Goal: Information Seeking & Learning: Check status

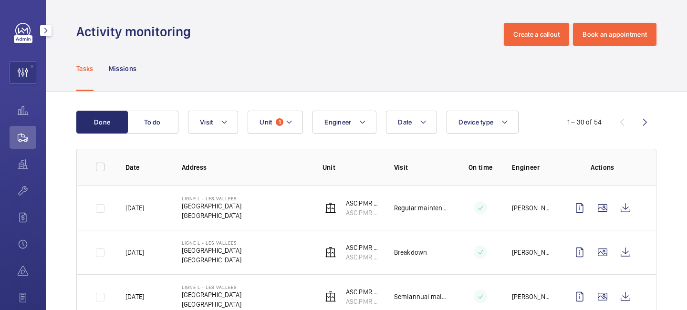
click at [48, 32] on mat-icon "button" at bounding box center [45, 31] width 11 height 8
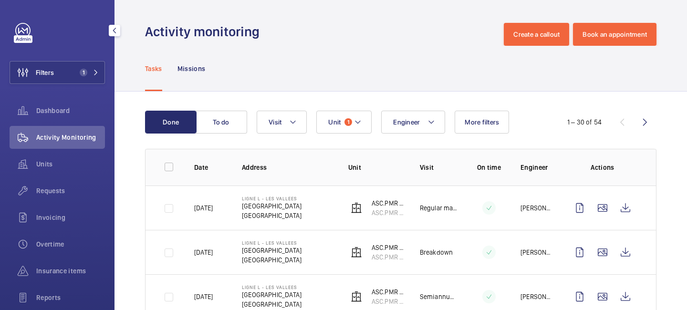
scroll to position [209, 0]
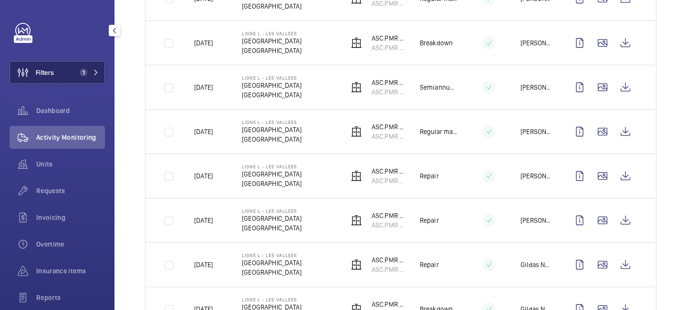
click at [91, 77] on button "Filters 1" at bounding box center [57, 72] width 95 height 23
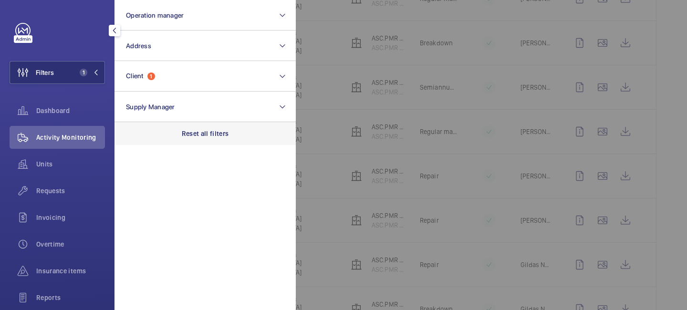
click at [201, 136] on p "Reset all filters" at bounding box center [205, 134] width 47 height 10
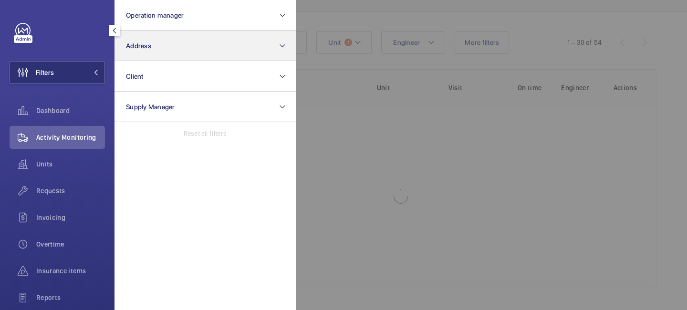
scroll to position [80, 0]
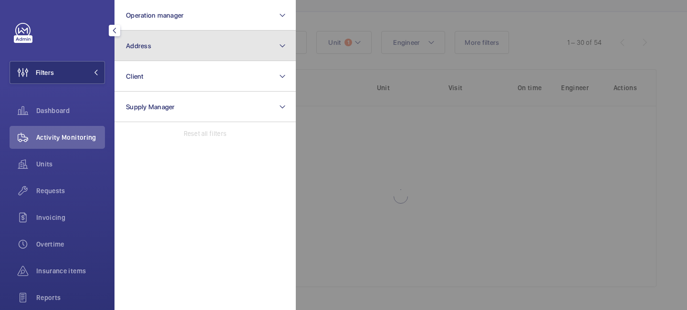
click at [208, 45] on button "Address" at bounding box center [204, 46] width 181 height 31
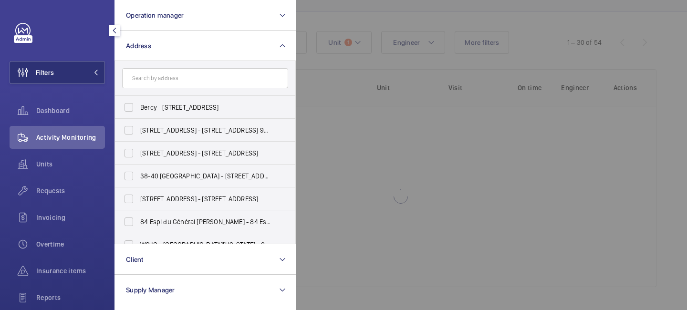
click at [193, 74] on input "text" at bounding box center [205, 78] width 166 height 20
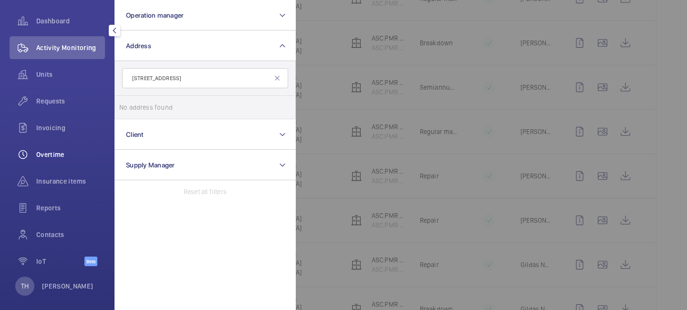
scroll to position [98, 0]
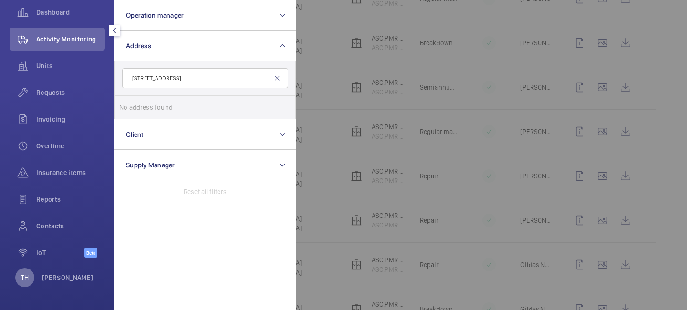
type input "40 rue de Colisée"
click at [28, 271] on div "TH" at bounding box center [24, 277] width 19 height 19
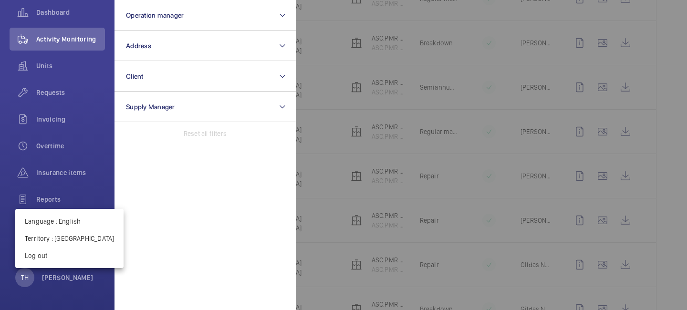
click at [209, 181] on div at bounding box center [343, 155] width 687 height 310
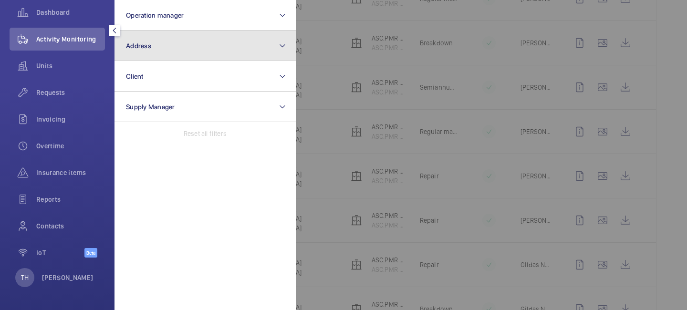
click at [145, 52] on button "Address" at bounding box center [204, 46] width 181 height 31
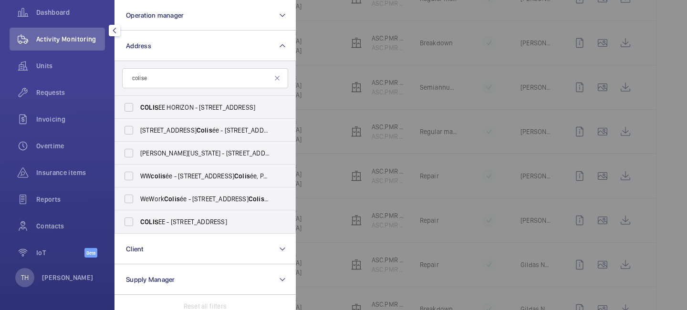
type input "colisee"
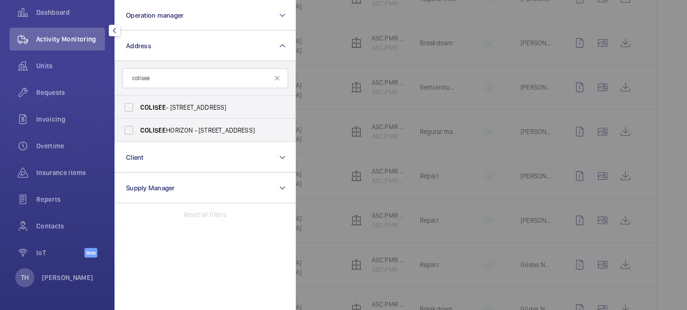
drag, startPoint x: 212, startPoint y: 74, endPoint x: 109, endPoint y: 72, distance: 103.0
click at [109, 72] on div "Filters Operation manager Address colisee COLISEE - 12 Rue Fructidor, SAINT-OUE…" at bounding box center [57, 155] width 114 height 310
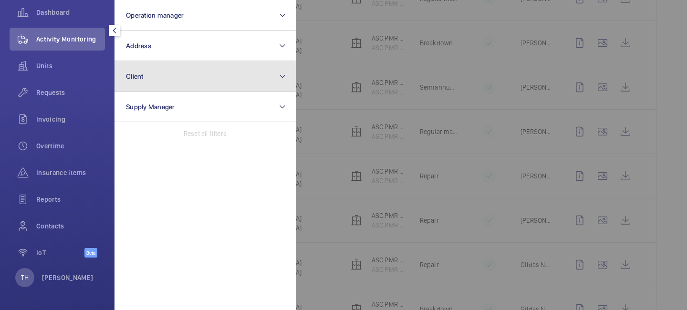
click at [157, 71] on button "Client" at bounding box center [204, 76] width 181 height 31
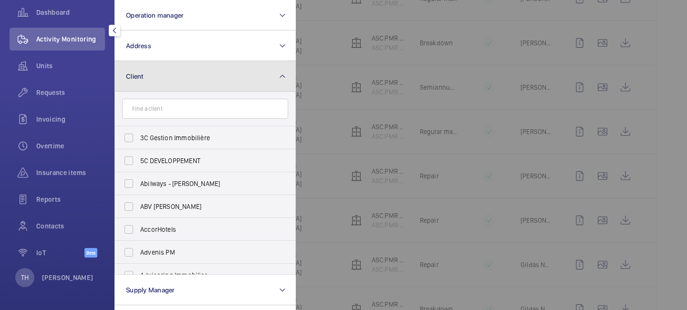
click at [157, 71] on button "Client" at bounding box center [204, 76] width 181 height 31
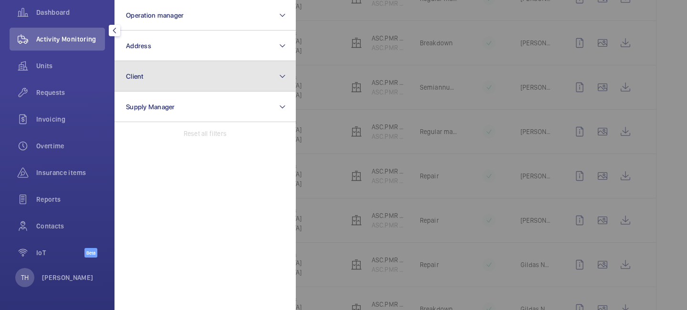
click at [157, 71] on button "Client" at bounding box center [204, 76] width 181 height 31
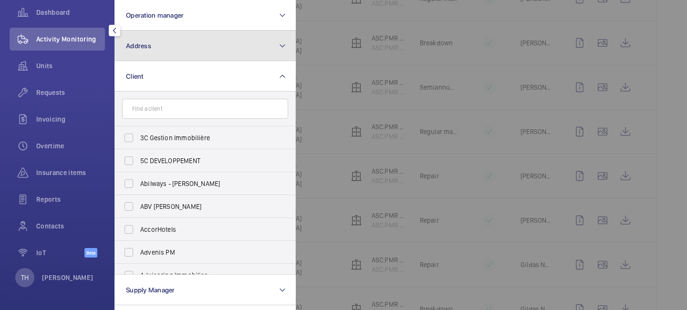
click at [150, 42] on span "Address" at bounding box center [138, 46] width 25 height 8
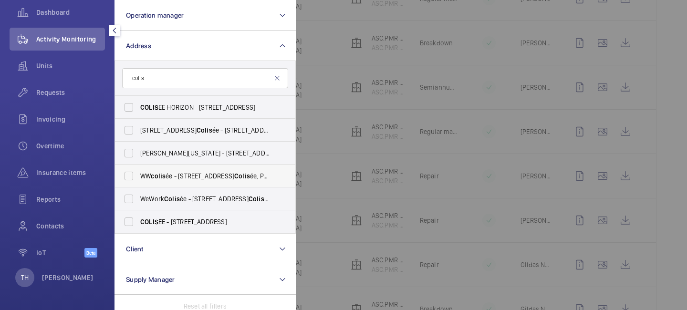
type input "colis"
click at [174, 176] on span "WW colis ée - 40 Rue du Colis ée, PARIS 75008" at bounding box center [205, 176] width 131 height 10
click at [138, 176] on input "WW colis ée - 40 Rue du Colis ée, PARIS 75008" at bounding box center [128, 175] width 19 height 19
checkbox input "true"
click at [248, 196] on span "Colis" at bounding box center [258, 199] width 20 height 8
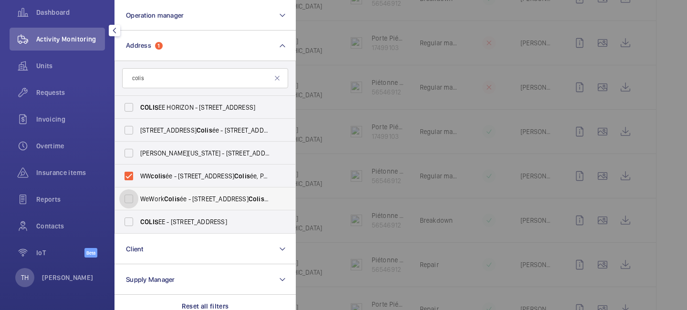
click at [138, 196] on input "WeWork Colis ée - 40 Rue du Colis ée, PARIS 75008" at bounding box center [128, 198] width 19 height 19
checkbox input "true"
click at [317, 61] on div at bounding box center [639, 155] width 687 height 310
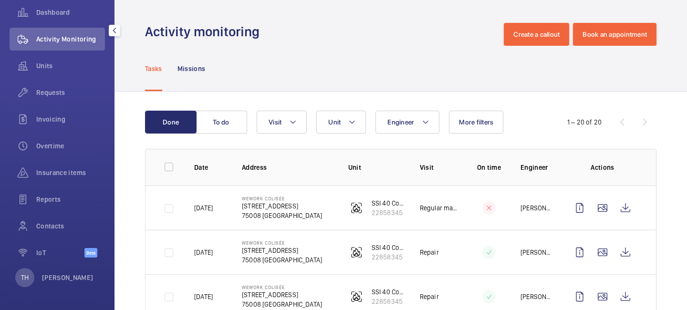
scroll to position [0, 0]
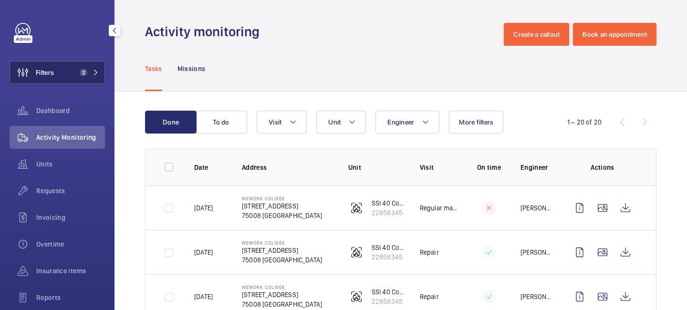
click at [70, 70] on button "Filters 2" at bounding box center [57, 72] width 95 height 23
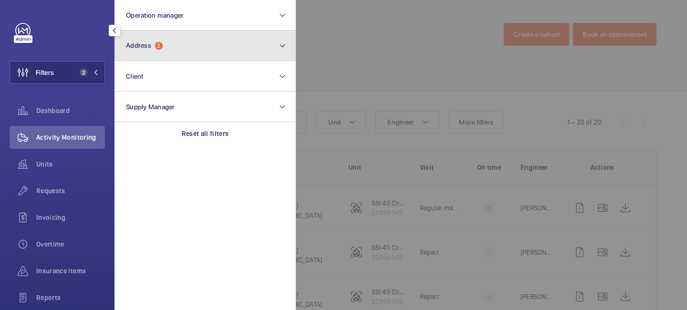
click at [172, 49] on button "Address 2" at bounding box center [204, 46] width 181 height 31
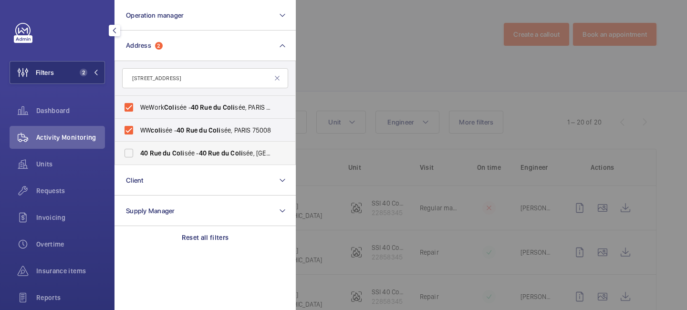
type input "40 rue du coli"
click at [186, 157] on span "40 Rue du Coli sée - 40 Rue du Coli sée, 75008 PARIS, PARIS 75008" at bounding box center [205, 153] width 131 height 10
click at [138, 157] on input "40 Rue du Coli sée - 40 Rue du Coli sée, 75008 PARIS, PARIS 75008" at bounding box center [128, 153] width 19 height 19
checkbox input "true"
click at [348, 68] on div at bounding box center [639, 155] width 687 height 310
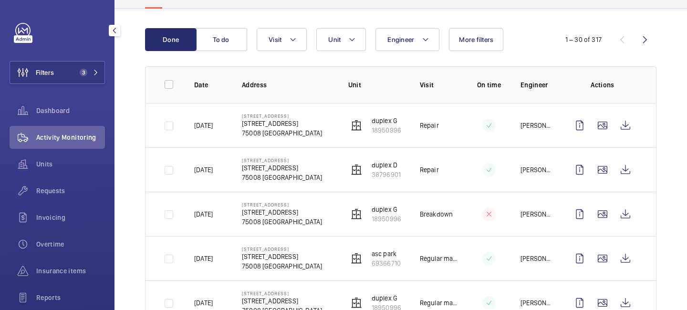
scroll to position [133, 0]
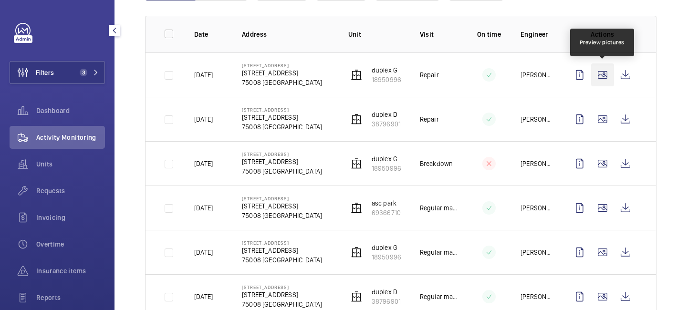
click at [600, 78] on wm-front-icon-button at bounding box center [602, 74] width 23 height 23
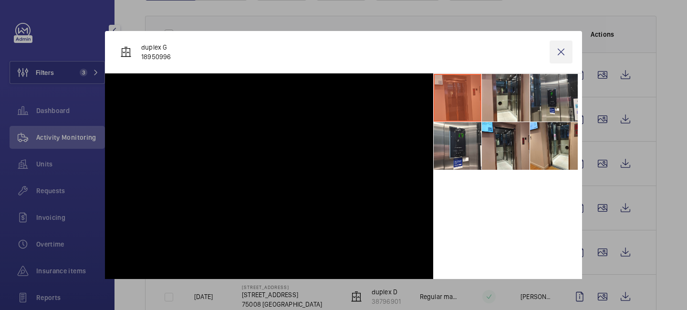
click at [564, 52] on wm-front-icon-button at bounding box center [560, 52] width 23 height 23
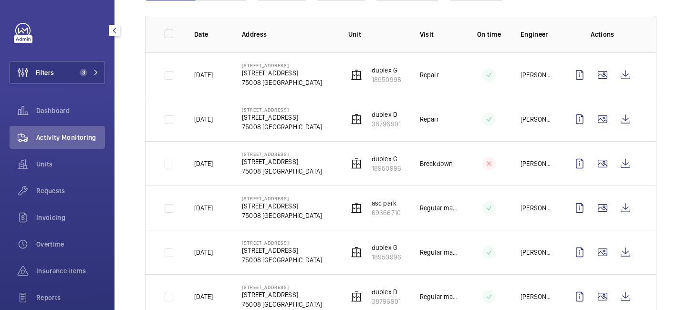
scroll to position [0, 0]
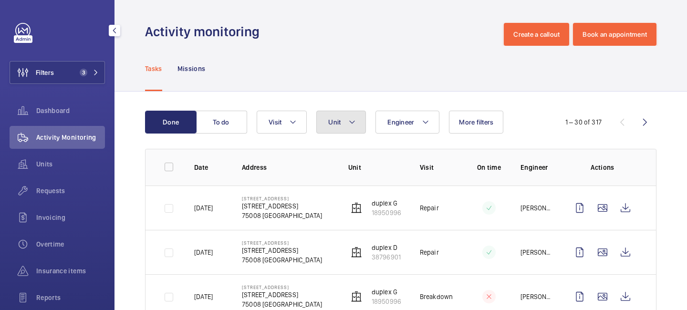
click at [352, 124] on mat-icon at bounding box center [352, 121] width 8 height 11
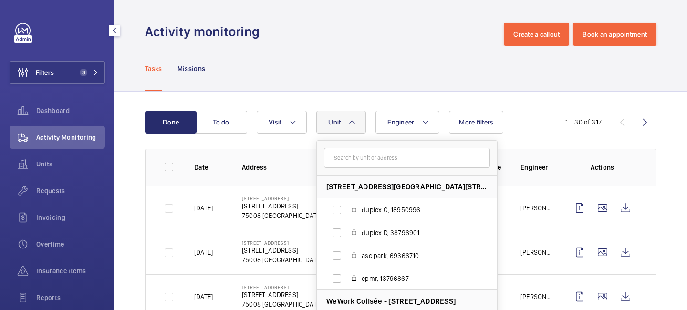
click at [352, 91] on div "Tasks Missions" at bounding box center [400, 69] width 572 height 46
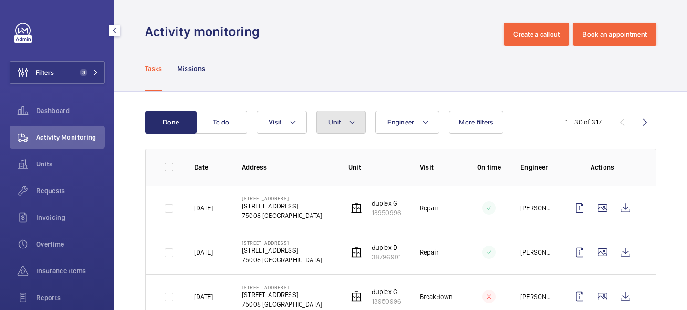
click at [349, 127] on mat-icon at bounding box center [352, 121] width 8 height 11
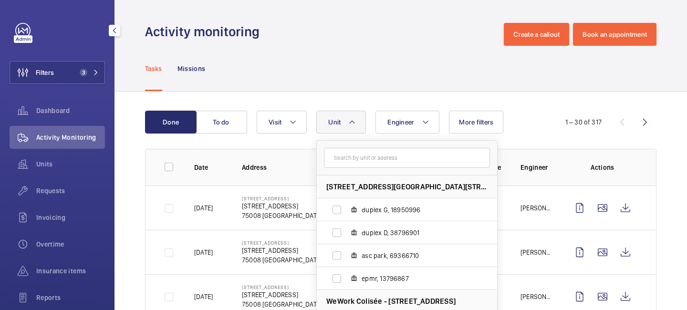
scroll to position [23, 0]
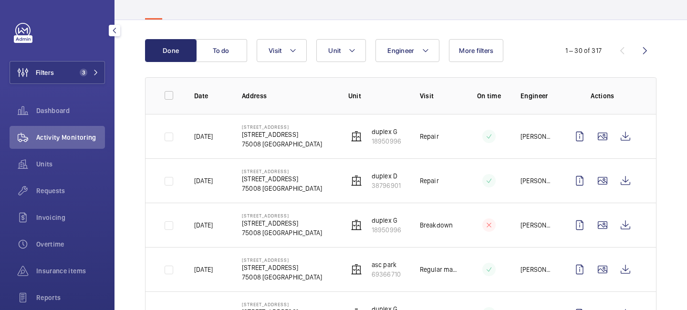
scroll to position [75, 0]
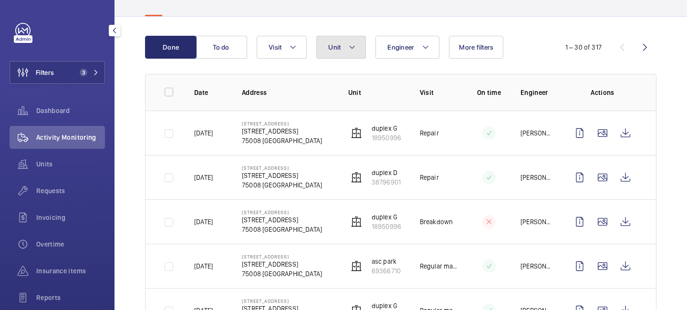
click at [353, 47] on mat-icon at bounding box center [352, 46] width 8 height 11
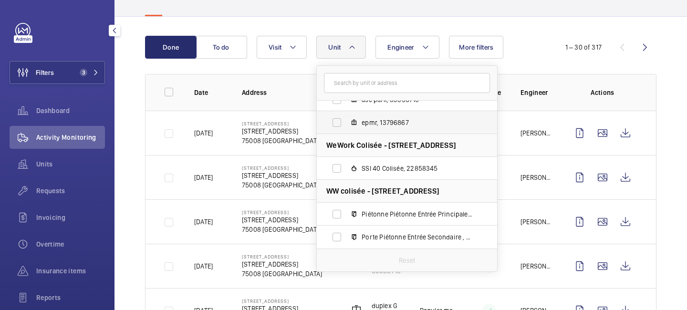
scroll to position [0, 0]
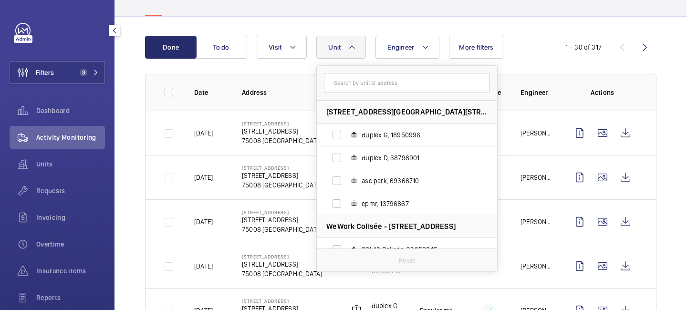
click at [516, 50] on div "Engineer Unit 40 Rue du Colisée - 40 Rue du Colisée, 75008 PARIS, 75008 PARIS d…" at bounding box center [399, 47] width 285 height 23
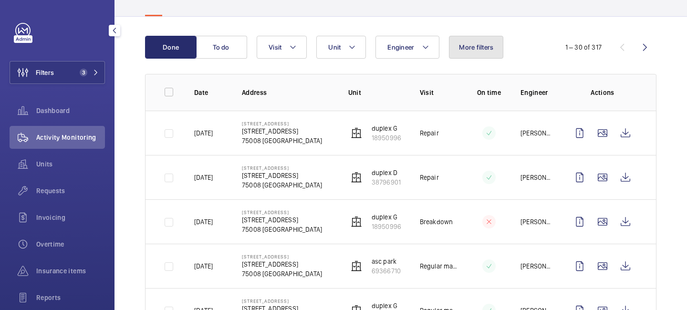
click at [478, 43] on span "More filters" at bounding box center [476, 47] width 34 height 8
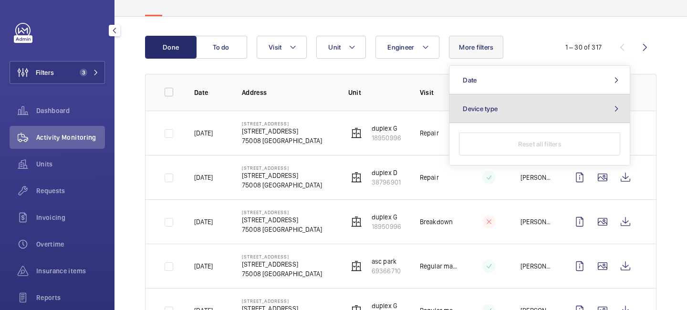
click at [518, 109] on button "Device type" at bounding box center [539, 108] width 180 height 29
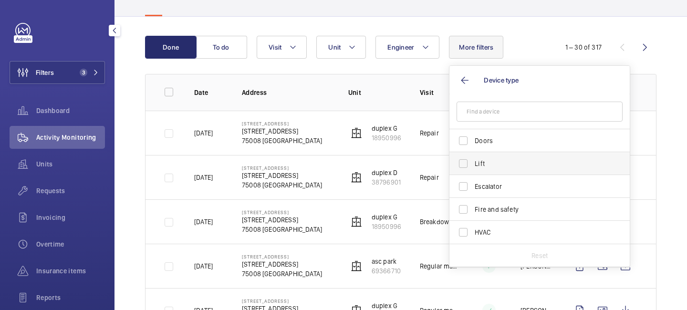
click at [489, 164] on span "Lift" at bounding box center [539, 164] width 131 height 10
click at [473, 164] on input "Lift" at bounding box center [462, 163] width 19 height 19
checkbox input "true"
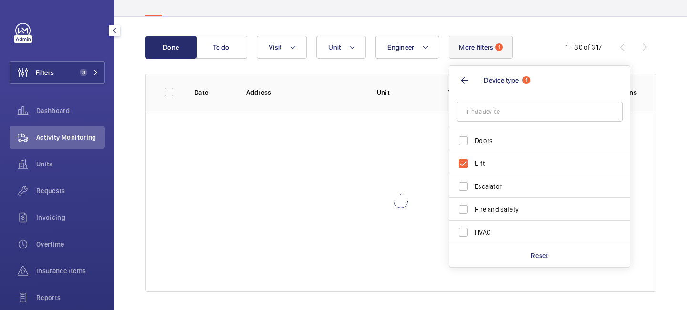
click at [536, 56] on div "Engineer Unit Visit More filters 1 Device type 1 Doors Lift Escalator Fire and …" at bounding box center [399, 47] width 285 height 23
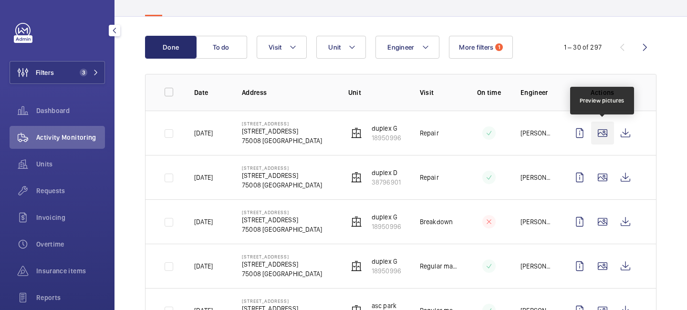
click at [602, 140] on wm-front-icon-button at bounding box center [602, 133] width 23 height 23
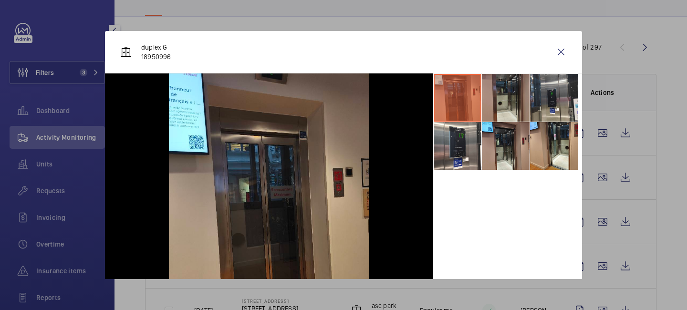
click at [504, 93] on li at bounding box center [506, 98] width 48 height 48
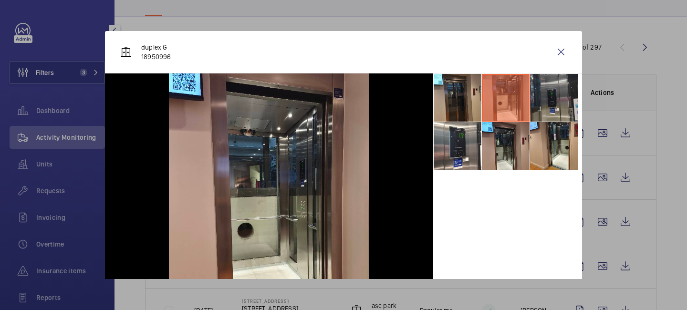
click at [541, 100] on li at bounding box center [554, 98] width 48 height 48
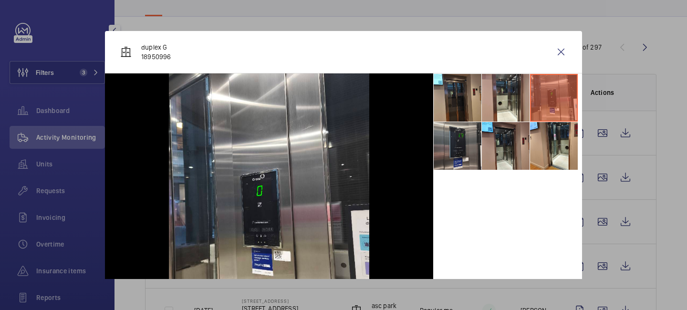
click at [478, 142] on li at bounding box center [457, 146] width 48 height 48
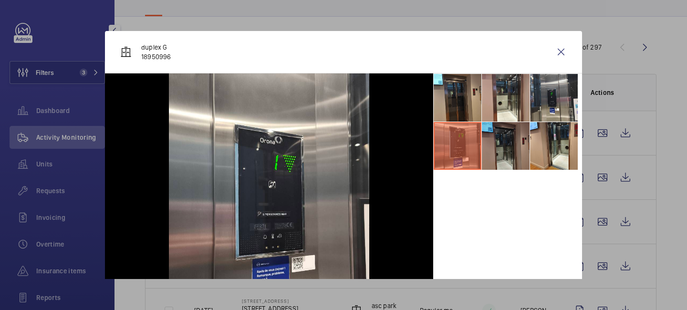
click at [506, 143] on li at bounding box center [506, 146] width 48 height 48
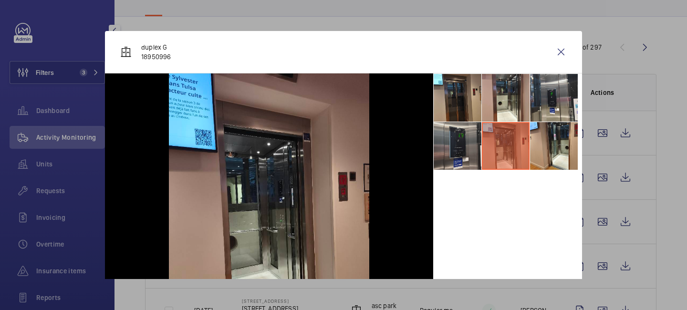
click at [461, 148] on li at bounding box center [457, 146] width 48 height 48
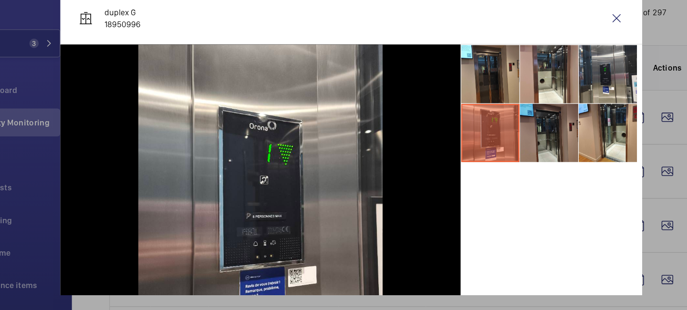
click at [493, 159] on li at bounding box center [506, 146] width 48 height 48
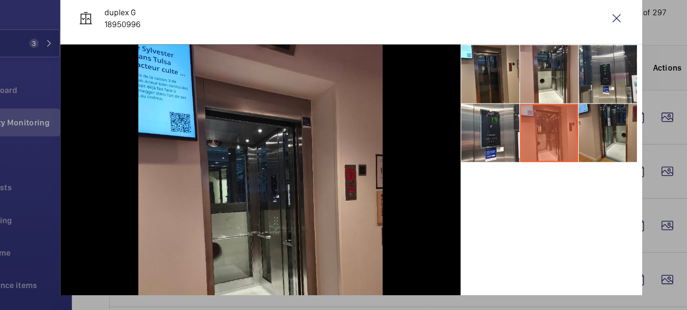
click at [548, 150] on li at bounding box center [554, 146] width 48 height 48
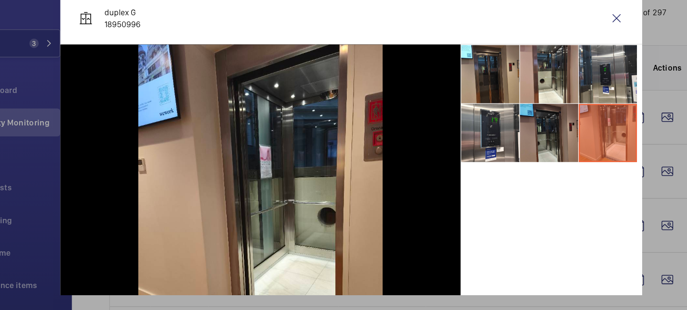
click at [525, 150] on li at bounding box center [506, 146] width 48 height 48
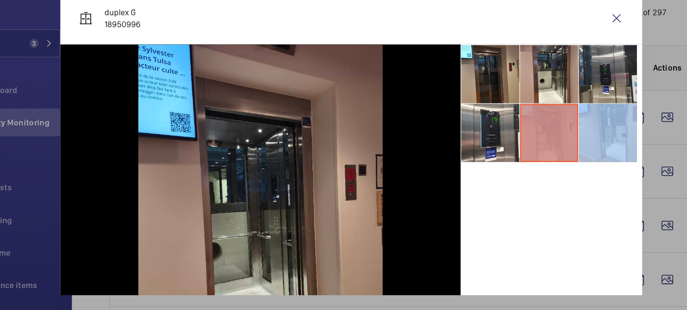
click at [525, 150] on li at bounding box center [506, 146] width 48 height 48
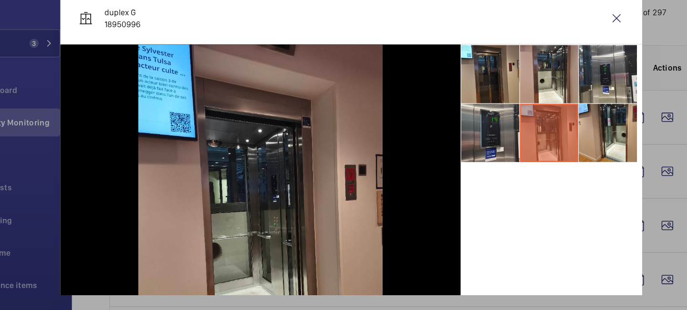
click at [470, 150] on li at bounding box center [457, 146] width 48 height 48
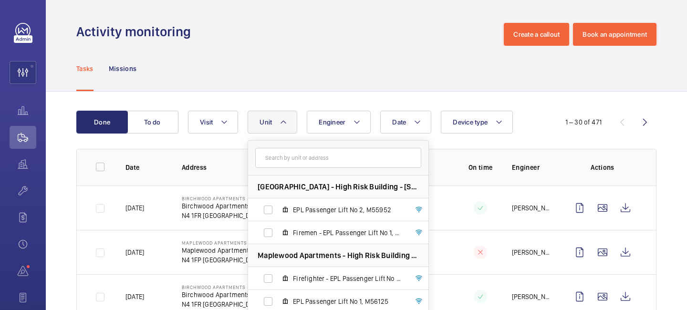
click at [426, 35] on div "Activity monitoring Create a callout Book an appointment" at bounding box center [366, 34] width 580 height 23
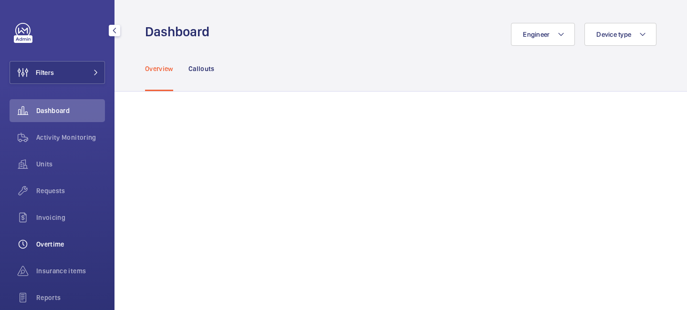
scroll to position [98, 0]
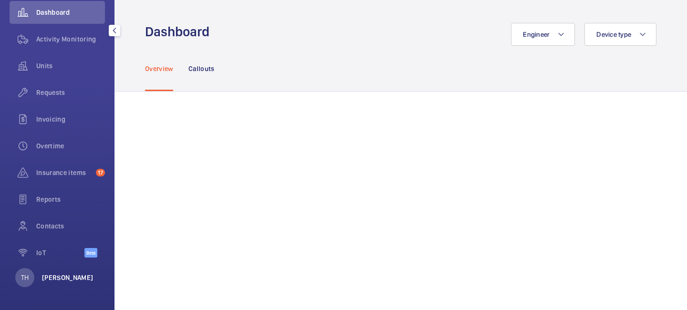
click at [62, 276] on p "Tek Hussein" at bounding box center [68, 278] width 52 height 10
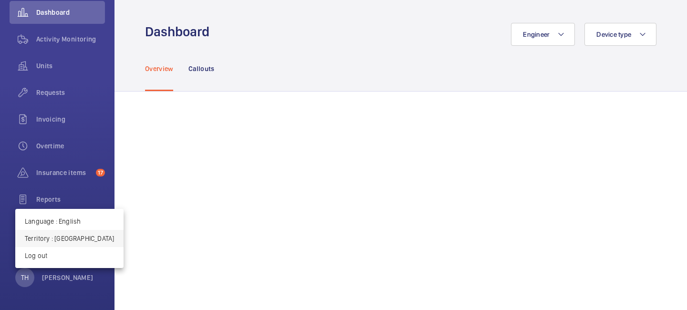
click at [74, 240] on p "Territory : United Kingdom" at bounding box center [69, 239] width 89 height 10
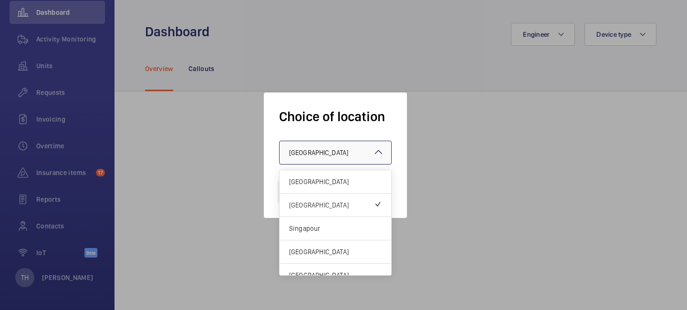
click at [335, 156] on div "× United Kingdom" at bounding box center [330, 153] width 83 height 10
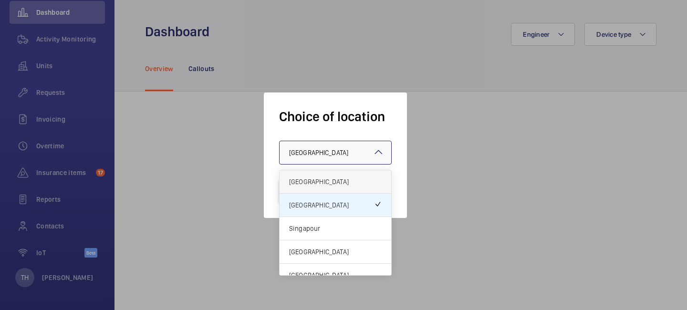
click at [326, 182] on span "[GEOGRAPHIC_DATA]" at bounding box center [335, 182] width 93 height 10
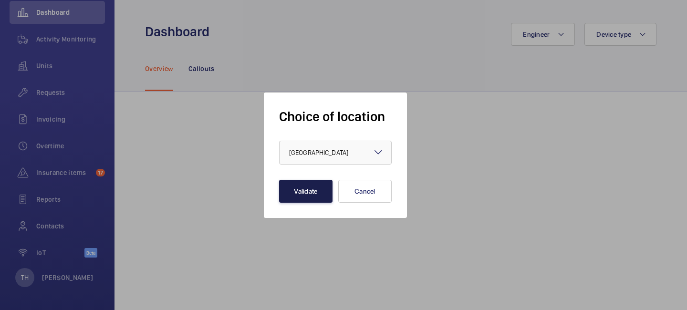
click at [299, 191] on button "Validate" at bounding box center [305, 191] width 53 height 23
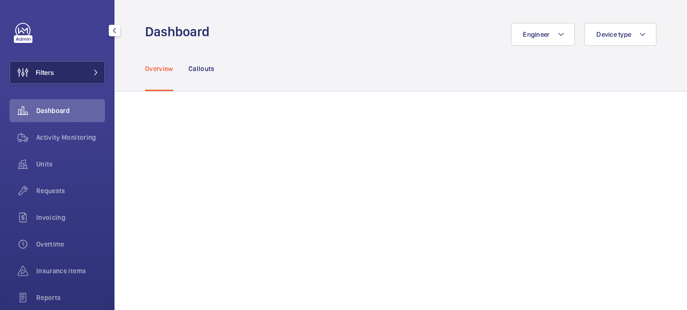
click at [89, 82] on button "Filters" at bounding box center [57, 72] width 95 height 23
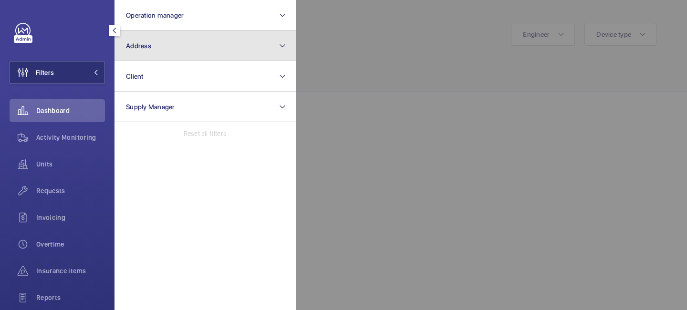
click at [142, 55] on button "Address" at bounding box center [204, 46] width 181 height 31
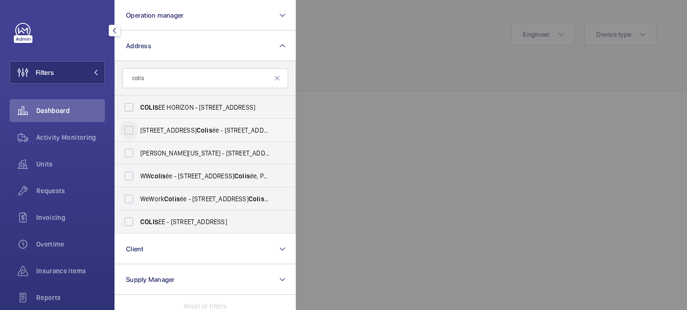
type input "colis"
click at [126, 131] on input "40 Rue du Colis ée - 40 Rue du Colis ée, 75008 PARIS, PARIS 75008" at bounding box center [128, 130] width 19 height 19
checkbox input "true"
click at [127, 177] on input "WW colis ée - 40 Rue du Colis ée, PARIS 75008" at bounding box center [128, 175] width 19 height 19
checkbox input "true"
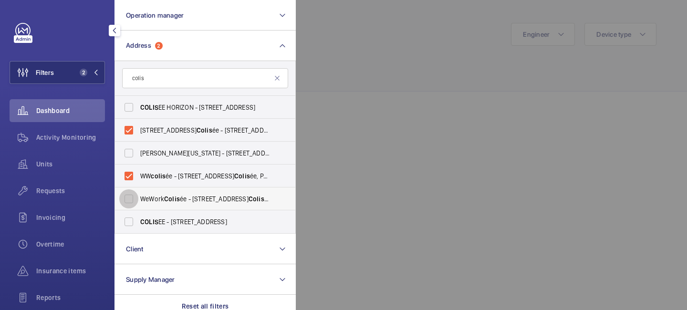
click at [128, 198] on input "WeWork Colis ée - 40 Rue du Colis ée, PARIS 75008" at bounding box center [128, 198] width 19 height 19
checkbox input "true"
click at [343, 53] on div at bounding box center [639, 155] width 687 height 310
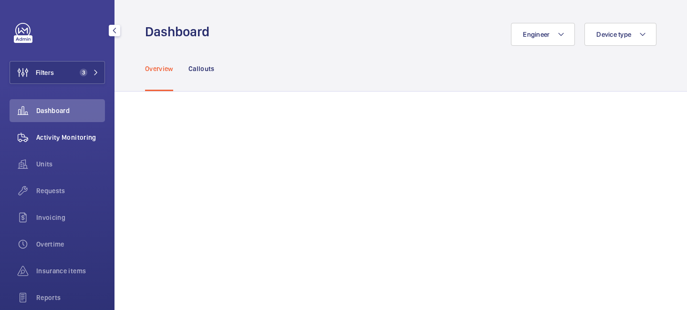
click at [47, 136] on span "Activity Monitoring" at bounding box center [70, 138] width 69 height 10
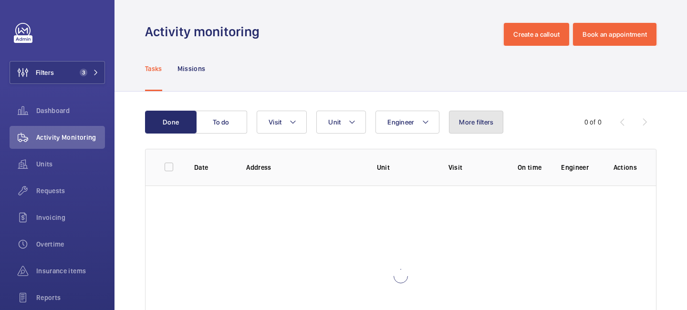
click at [483, 123] on span "More filters" at bounding box center [476, 122] width 34 height 8
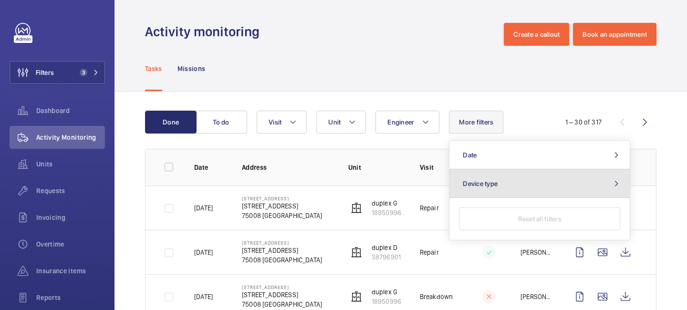
click at [501, 189] on button "Device type" at bounding box center [539, 183] width 180 height 29
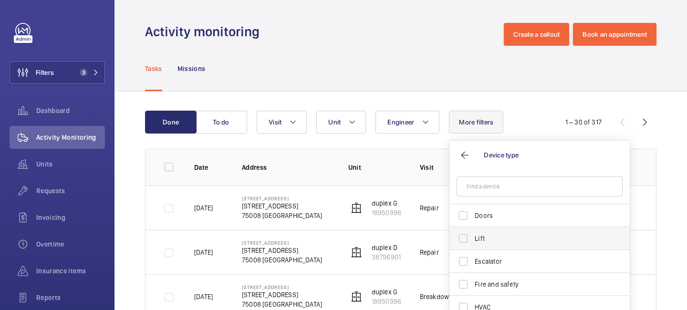
click at [484, 248] on label "Lift" at bounding box center [532, 238] width 166 height 23
click at [473, 248] on input "Lift" at bounding box center [462, 238] width 19 height 19
checkbox input "true"
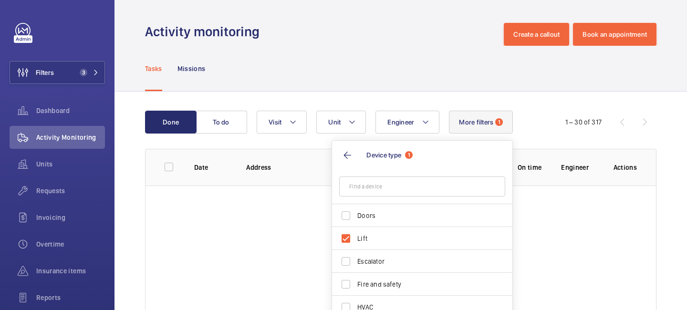
click at [536, 124] on div "Engineer Unit Visit More filters 1 Device type 1 Doors Lift Escalator Fire and …" at bounding box center [399, 122] width 285 height 23
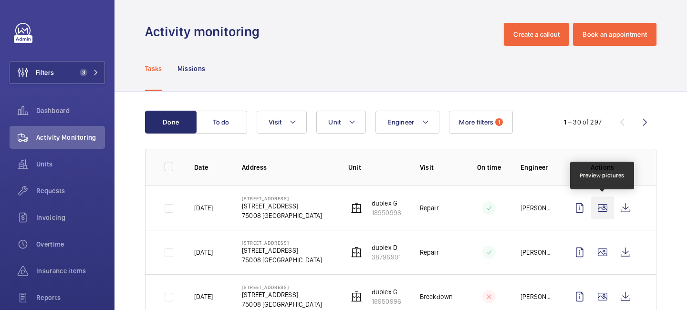
click at [607, 208] on wm-front-icon-button at bounding box center [602, 207] width 23 height 23
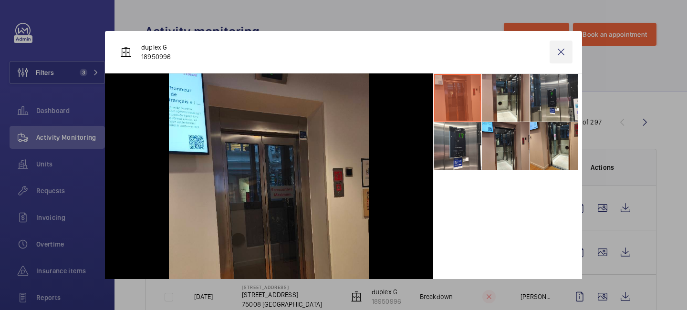
click at [563, 49] on wm-front-icon-button at bounding box center [560, 52] width 23 height 23
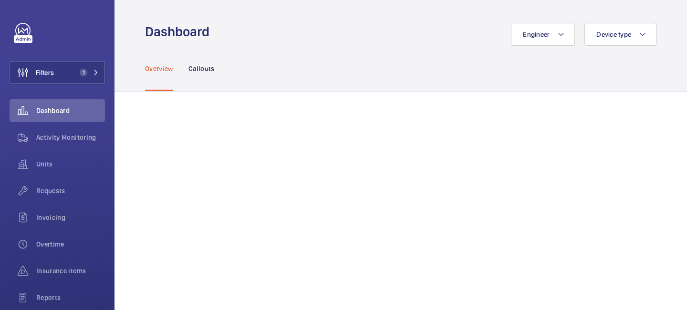
scroll to position [39, 0]
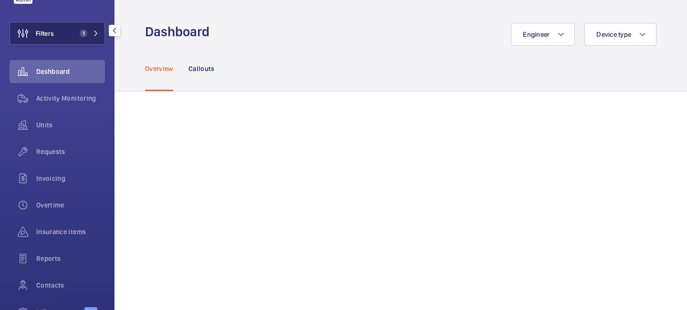
click at [86, 33] on span "1" at bounding box center [84, 34] width 8 height 8
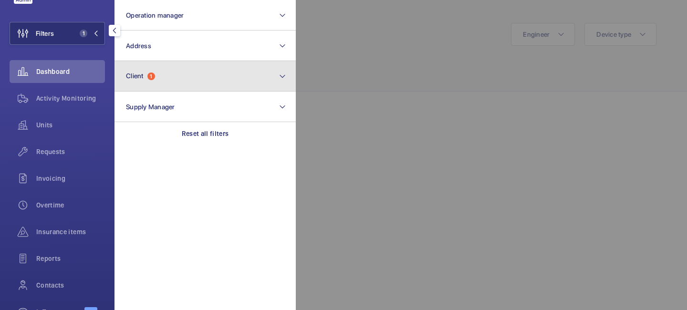
click at [141, 76] on span "Client" at bounding box center [135, 76] width 18 height 8
